Goal: Navigation & Orientation: Find specific page/section

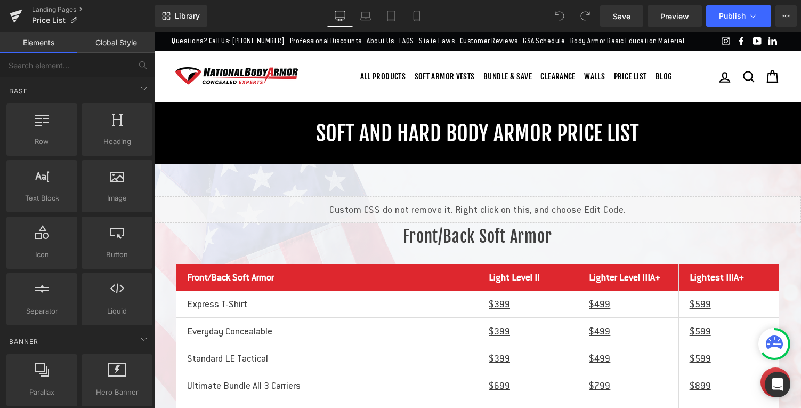
click at [354, 50] on ul "Questions? Call Us: [PHONE_NUMBER] Professional Discounts About Us FAQS State L…" at bounding box center [442, 41] width 544 height 17
click at [366, 15] on icon at bounding box center [365, 16] width 11 height 11
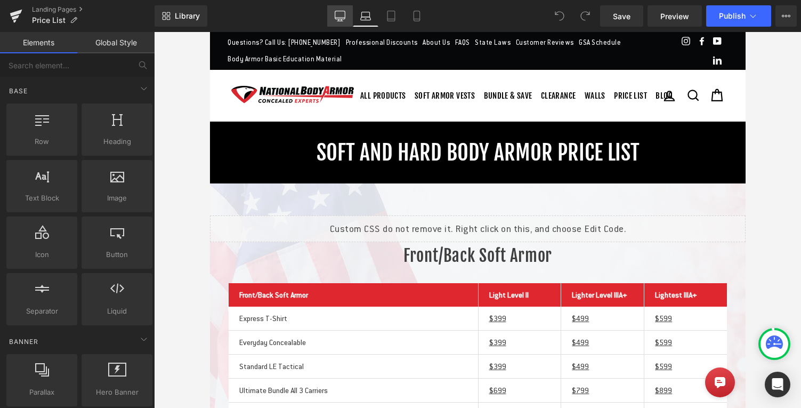
click at [340, 17] on icon at bounding box center [340, 16] width 11 height 11
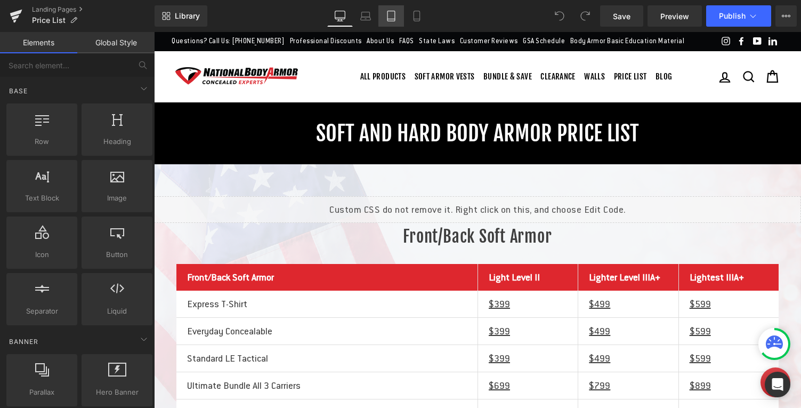
click at [393, 15] on icon at bounding box center [391, 16] width 11 height 11
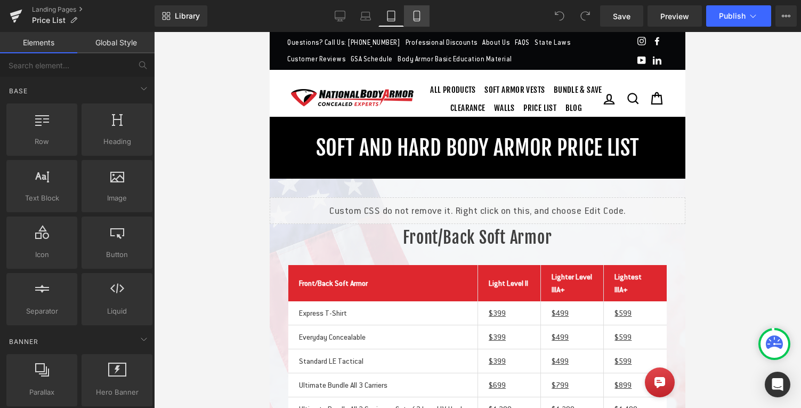
click at [416, 16] on icon at bounding box center [417, 16] width 11 height 11
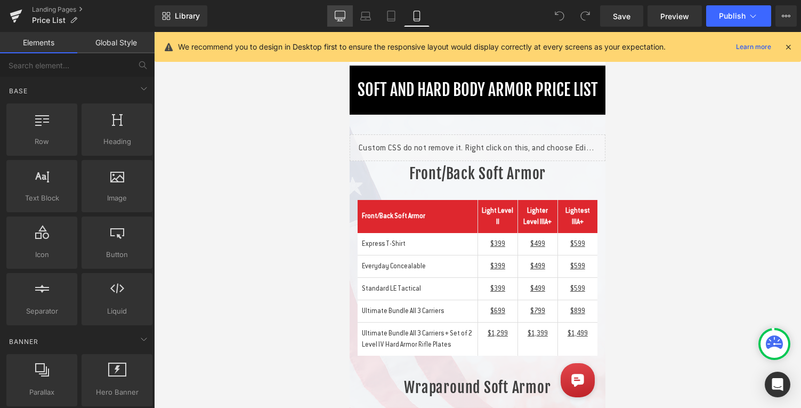
click at [339, 15] on icon at bounding box center [340, 16] width 11 height 11
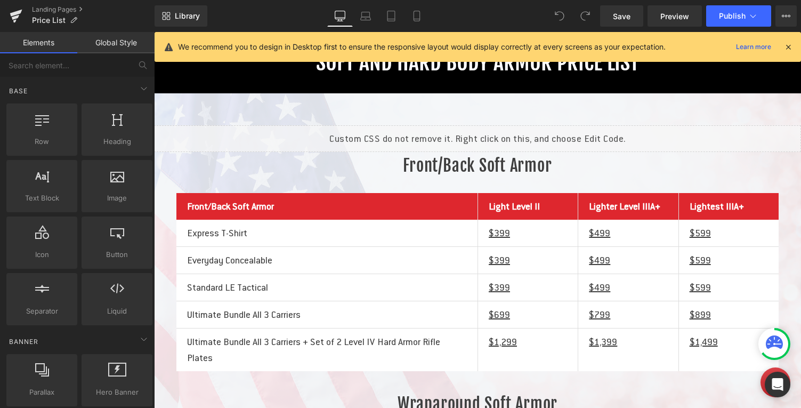
click at [789, 45] on icon at bounding box center [789, 47] width 10 height 10
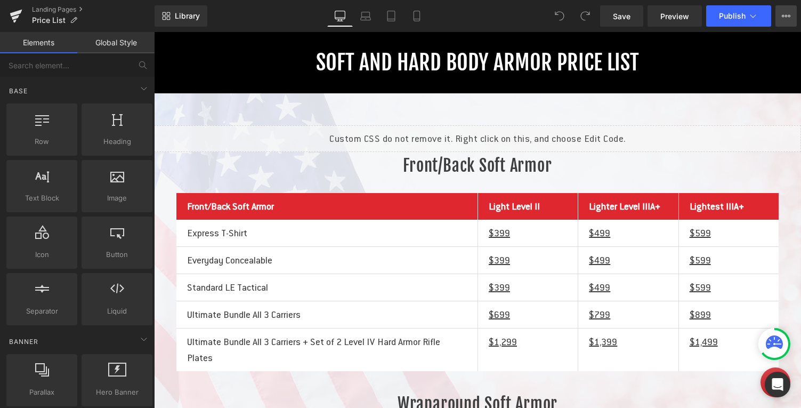
click at [787, 13] on icon at bounding box center [786, 16] width 9 height 9
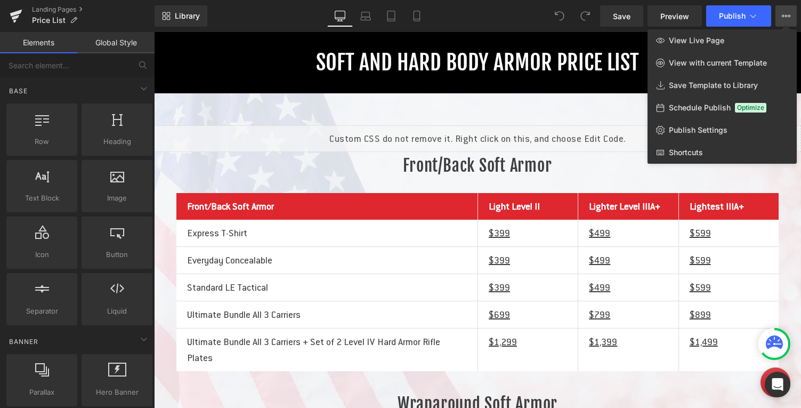
click at [538, 63] on div at bounding box center [477, 220] width 647 height 376
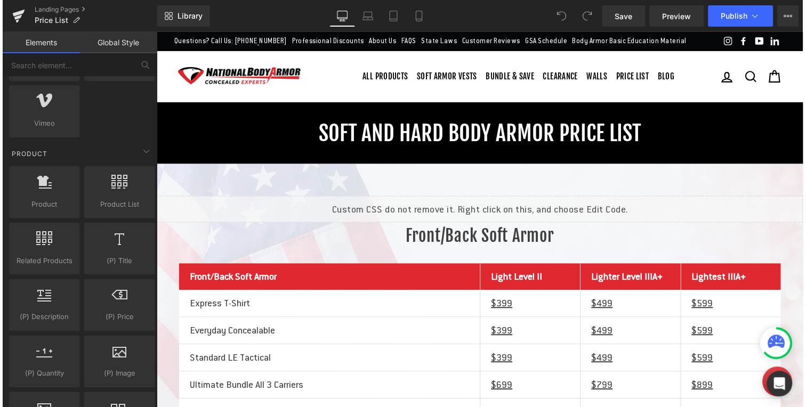
scroll to position [786, 0]
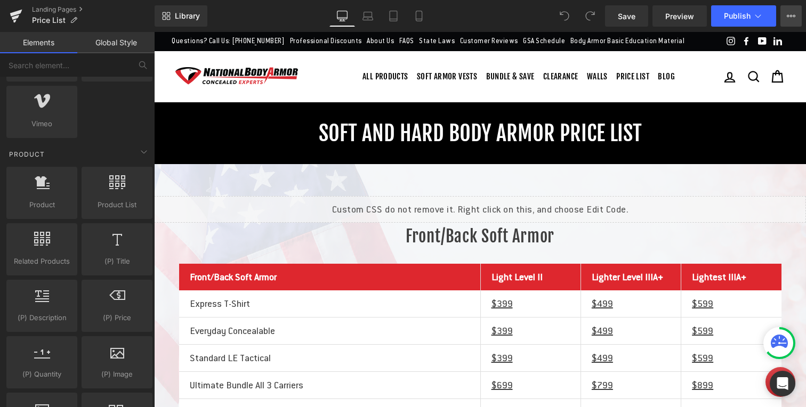
click at [790, 14] on icon at bounding box center [791, 16] width 9 height 9
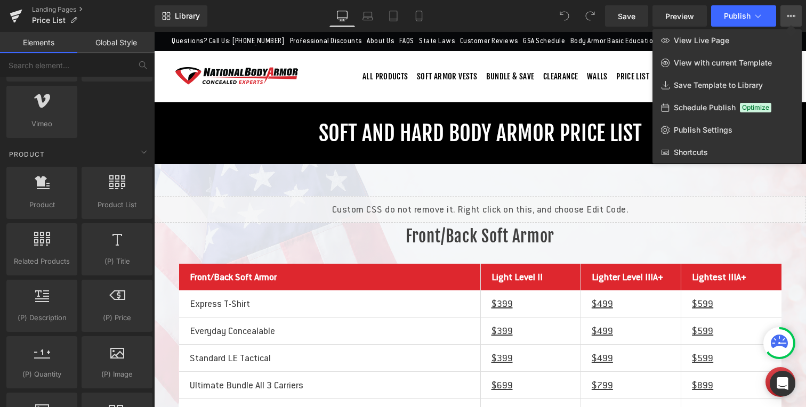
click at [571, 67] on div at bounding box center [480, 219] width 652 height 375
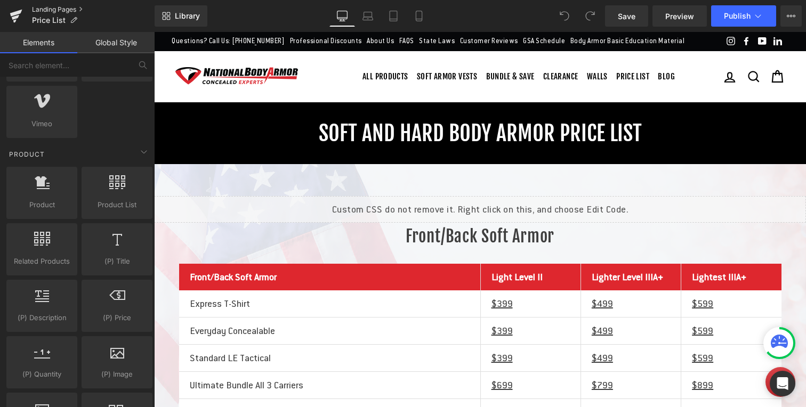
click at [47, 10] on link "Landing Pages" at bounding box center [93, 9] width 123 height 9
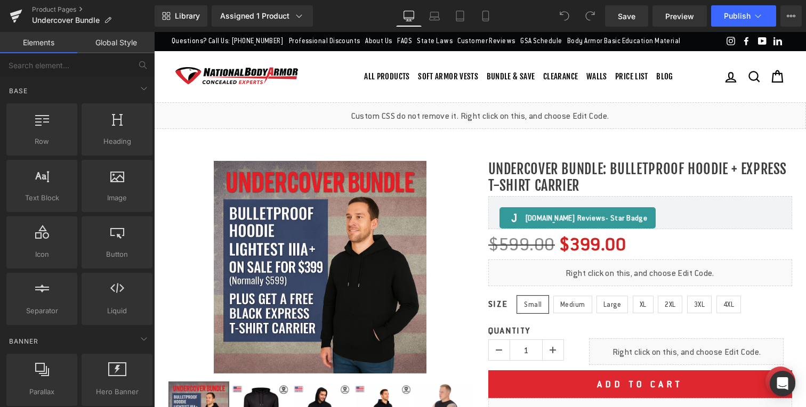
click at [340, 50] on ul "Questions? Call Us: [PHONE_NUMBER] Professional Discounts About Us FAQS State L…" at bounding box center [444, 41] width 549 height 17
click at [373, 50] on ul "Questions? Call Us: [PHONE_NUMBER] Professional Discounts About Us FAQS State L…" at bounding box center [444, 41] width 549 height 17
click at [640, 41] on ul "Questions? Call Us: [PHONE_NUMBER] Professional Discounts About Us FAQS State L…" at bounding box center [444, 41] width 549 height 17
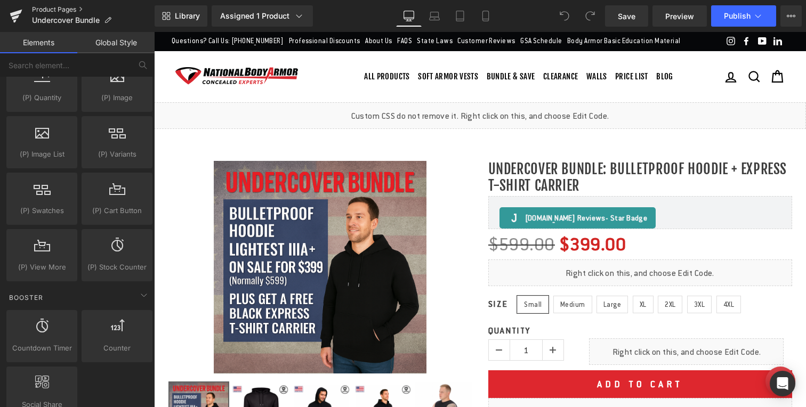
click at [79, 7] on link "Product Pages" at bounding box center [93, 9] width 123 height 9
